Goal: Task Accomplishment & Management: Manage account settings

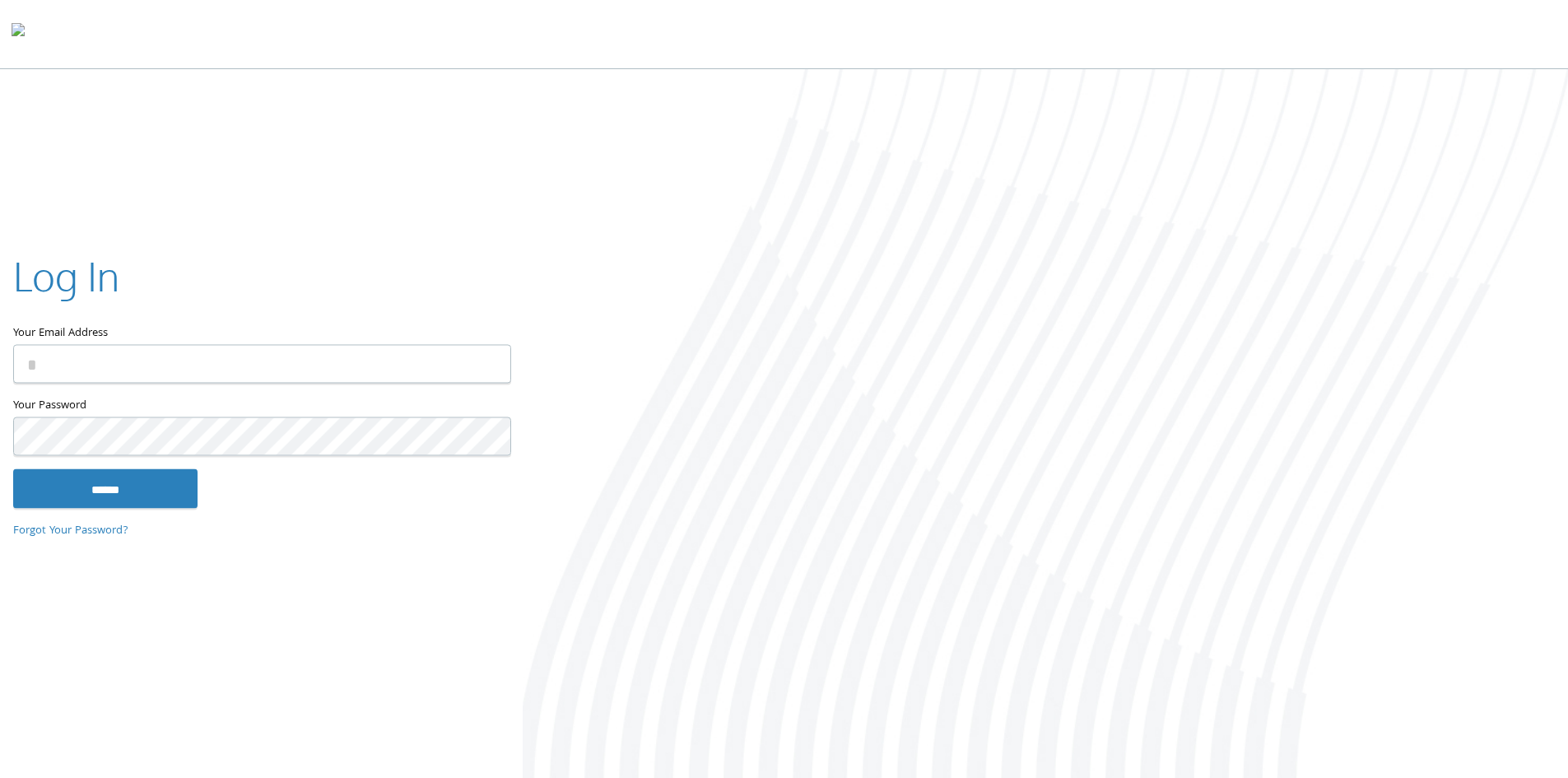
click at [256, 355] on input "Your Email Address" at bounding box center [262, 363] width 498 height 39
type input "**********"
click at [13, 469] on input "******" at bounding box center [106, 488] width 185 height 40
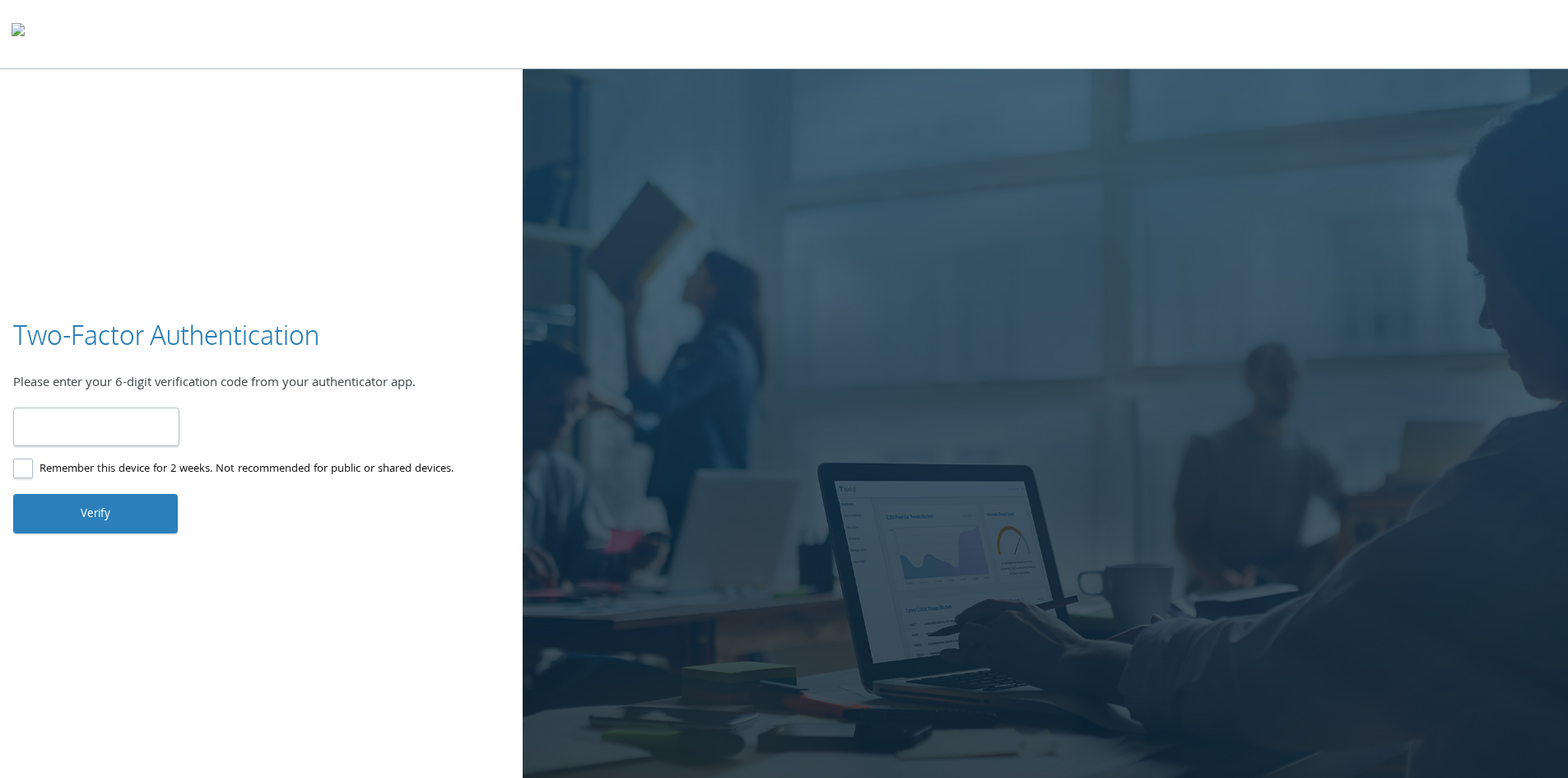
type input "******"
